Goal: Check status

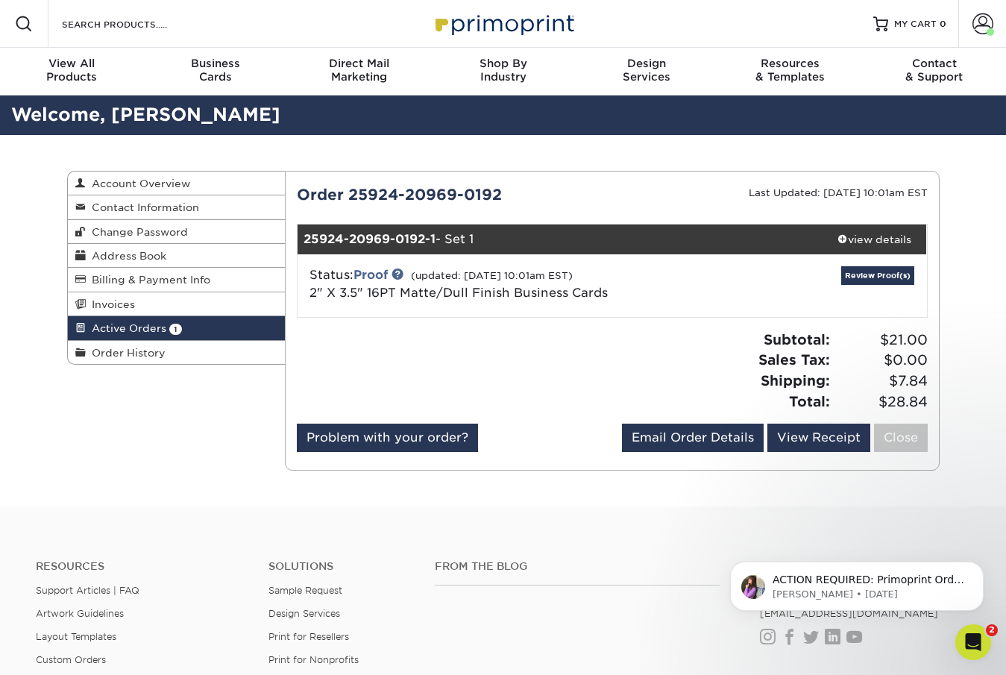
scroll to position [4111, 0]
click at [887, 599] on p "Erica • 1d ago" at bounding box center [868, 594] width 192 height 13
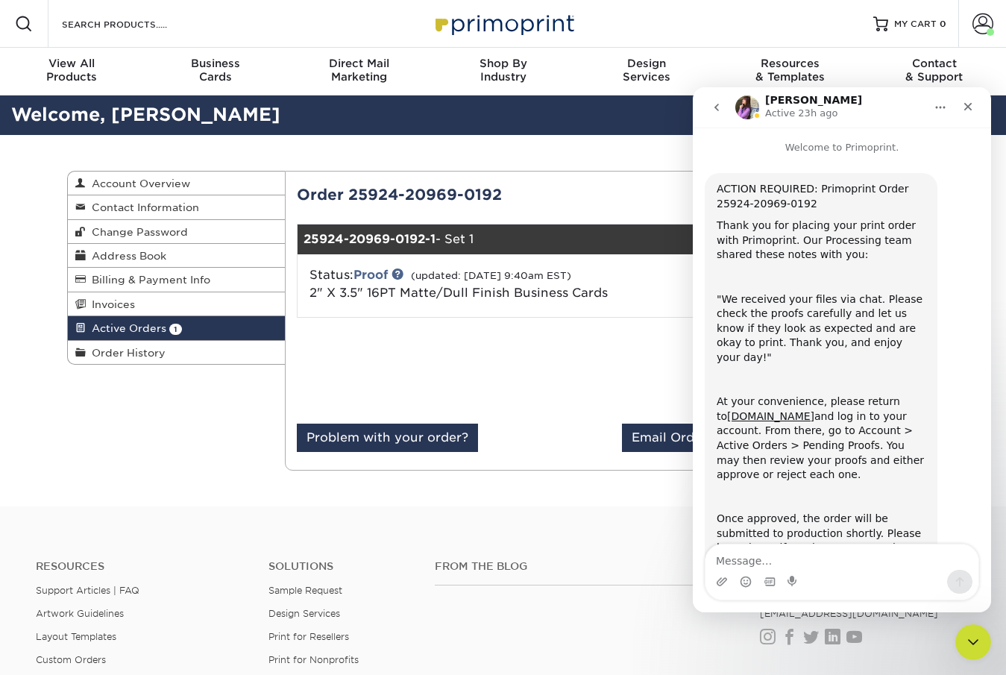
scroll to position [81, 0]
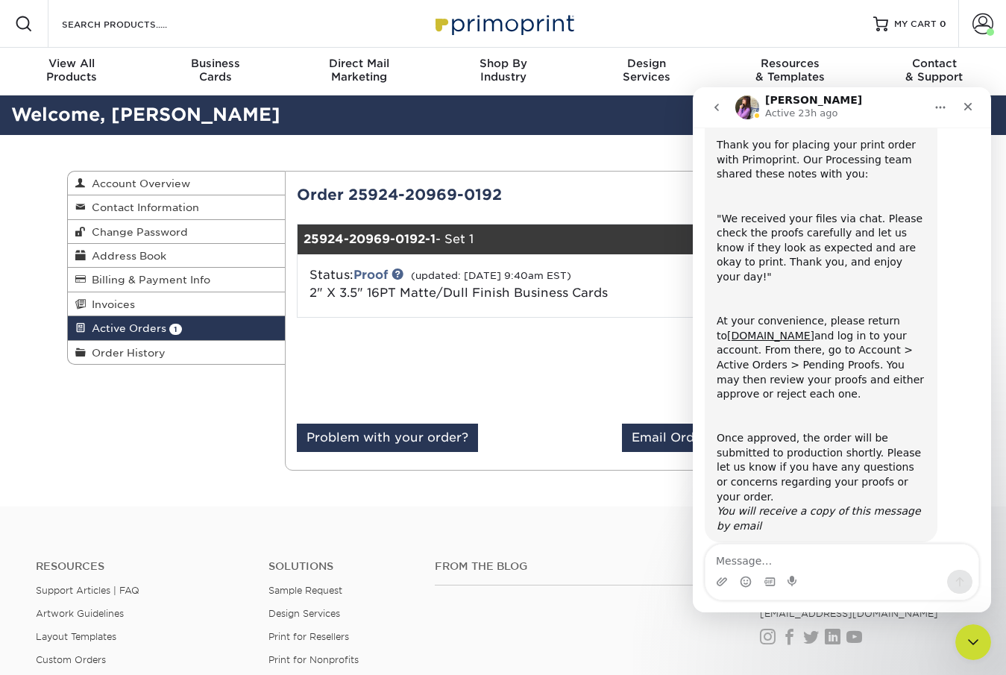
click at [637, 332] on div "Subtotal: $21.00 Sales Tax: $0.00 Shipping: $7.84 Total: $28.84" at bounding box center [775, 371] width 327 height 82
click at [961, 109] on div "Close" at bounding box center [967, 106] width 27 height 27
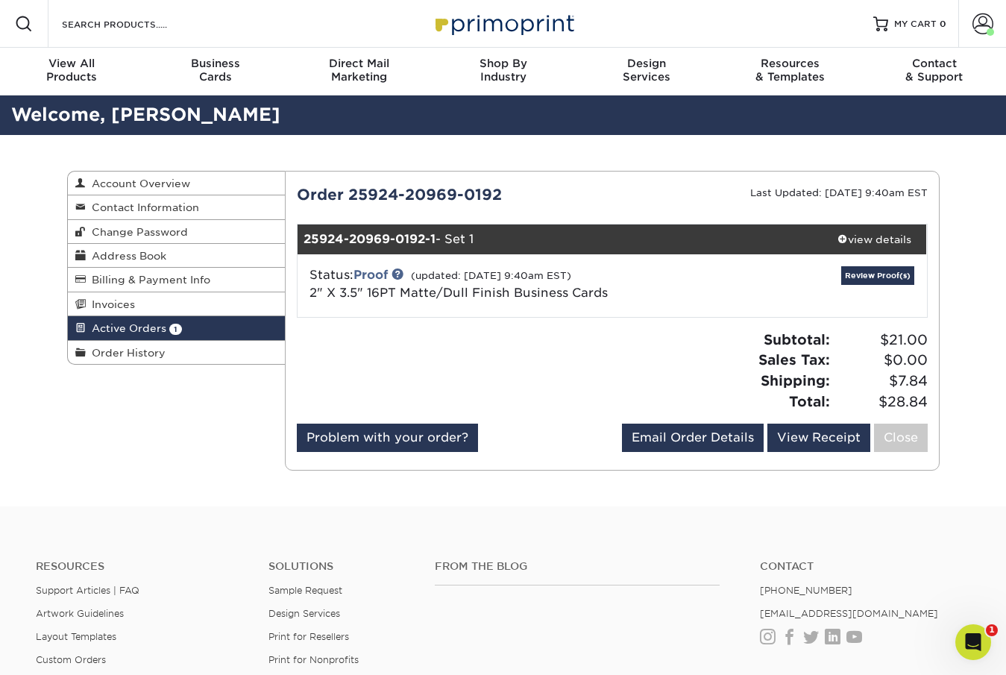
click at [145, 332] on span "Active Orders" at bounding box center [126, 328] width 81 height 12
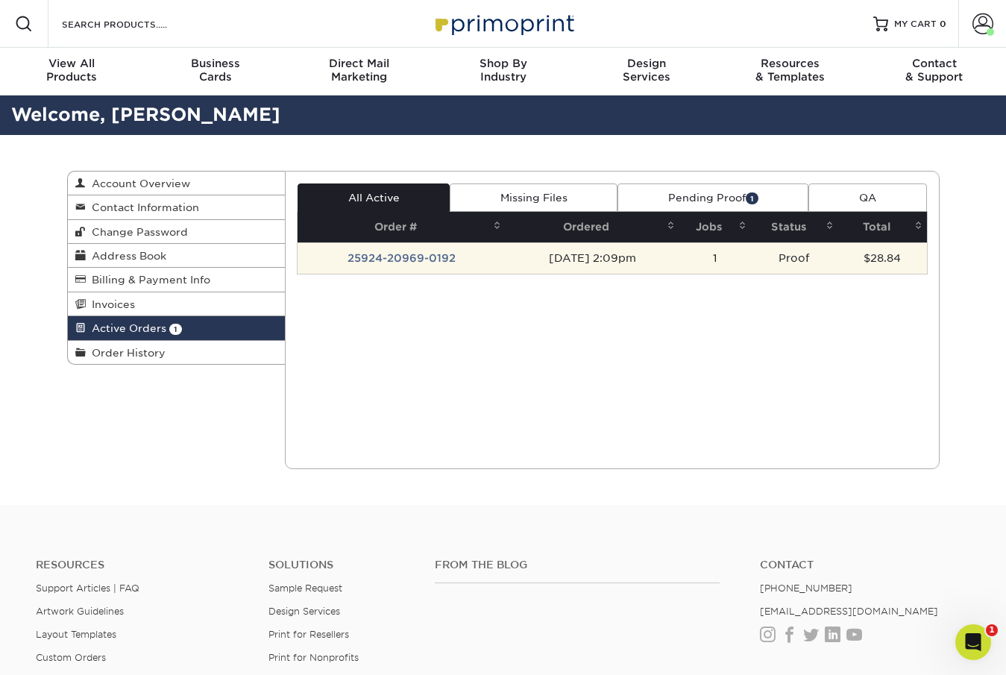
click at [395, 256] on td "25924-20969-0192" at bounding box center [401, 257] width 208 height 31
